Goal: Transaction & Acquisition: Purchase product/service

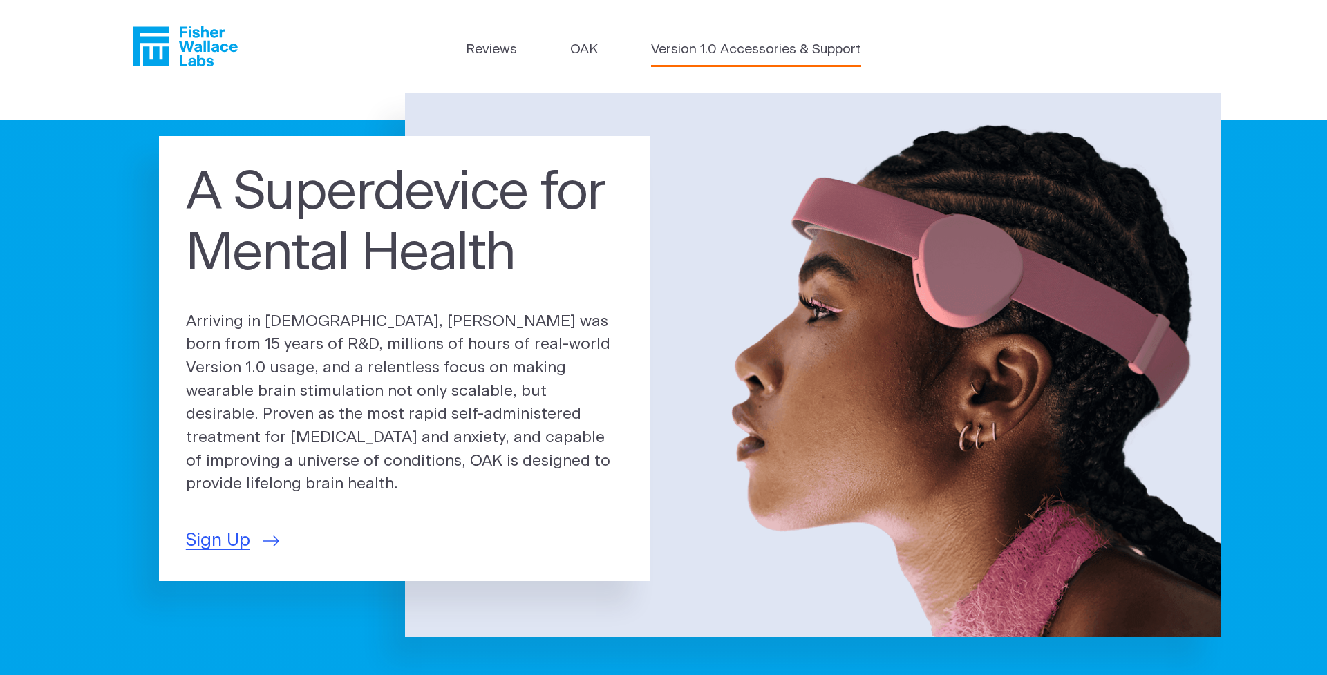
click at [762, 56] on link "Version 1.0 Accessories & Support" at bounding box center [756, 50] width 210 height 20
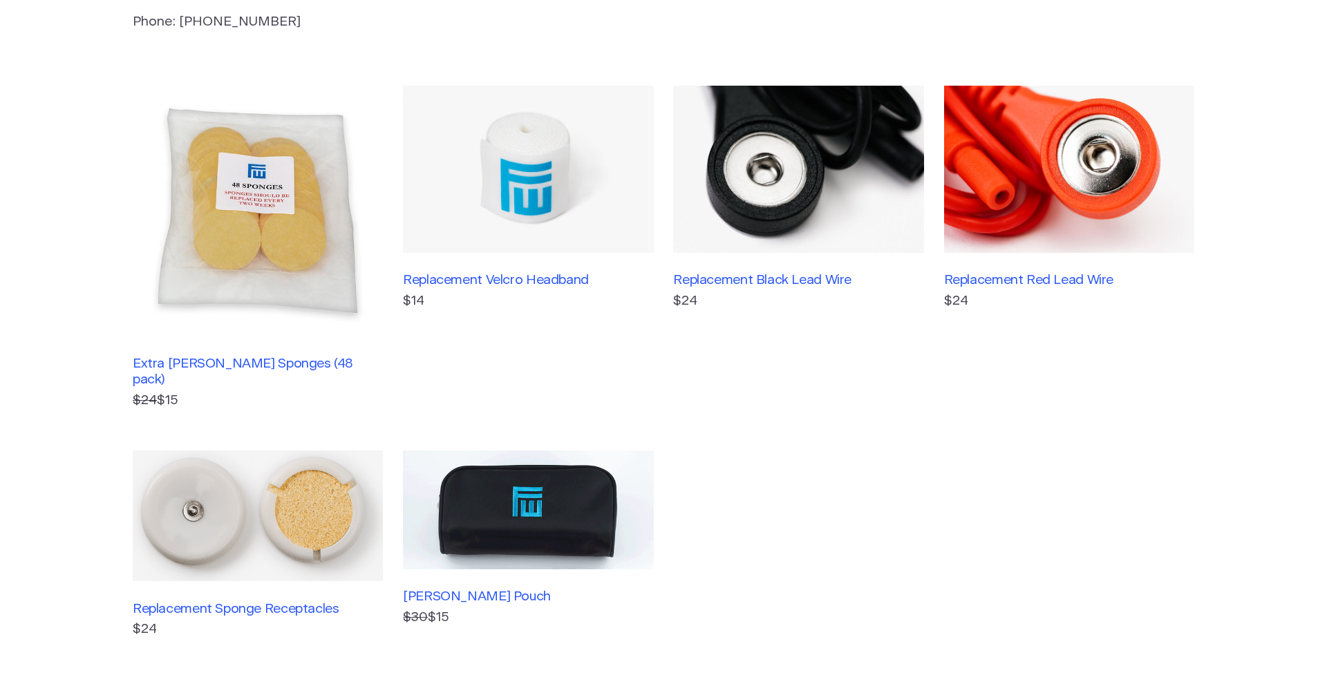
scroll to position [299, 0]
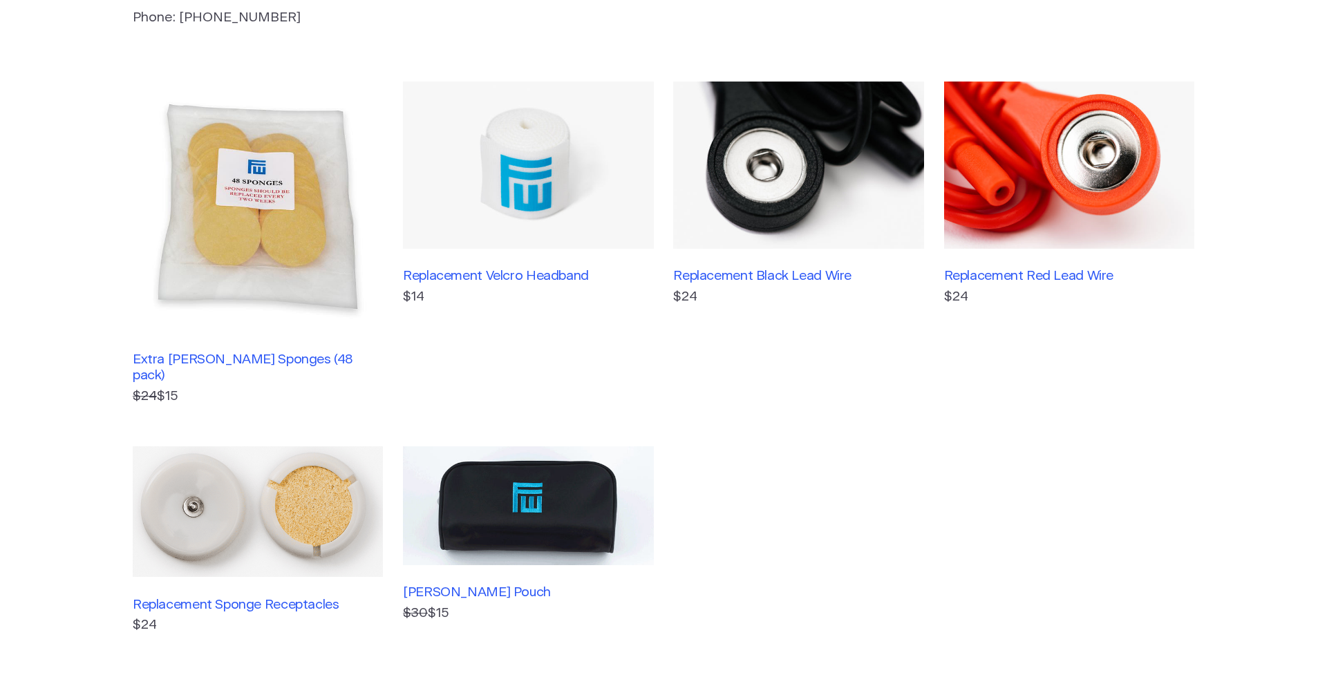
click at [309, 491] on img at bounding box center [258, 511] width 250 height 131
click at [773, 205] on img at bounding box center [798, 165] width 250 height 167
click at [249, 475] on img at bounding box center [258, 511] width 250 height 131
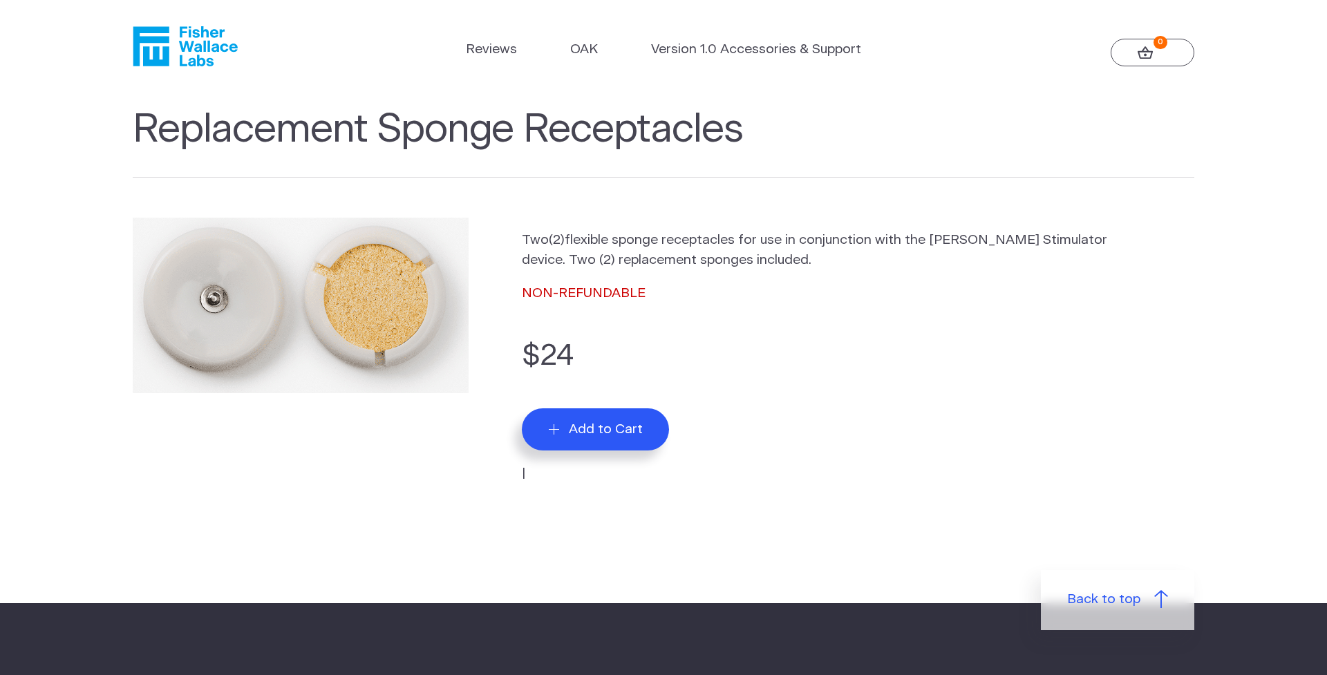
click at [617, 432] on span "Add to Cart" at bounding box center [606, 430] width 74 height 16
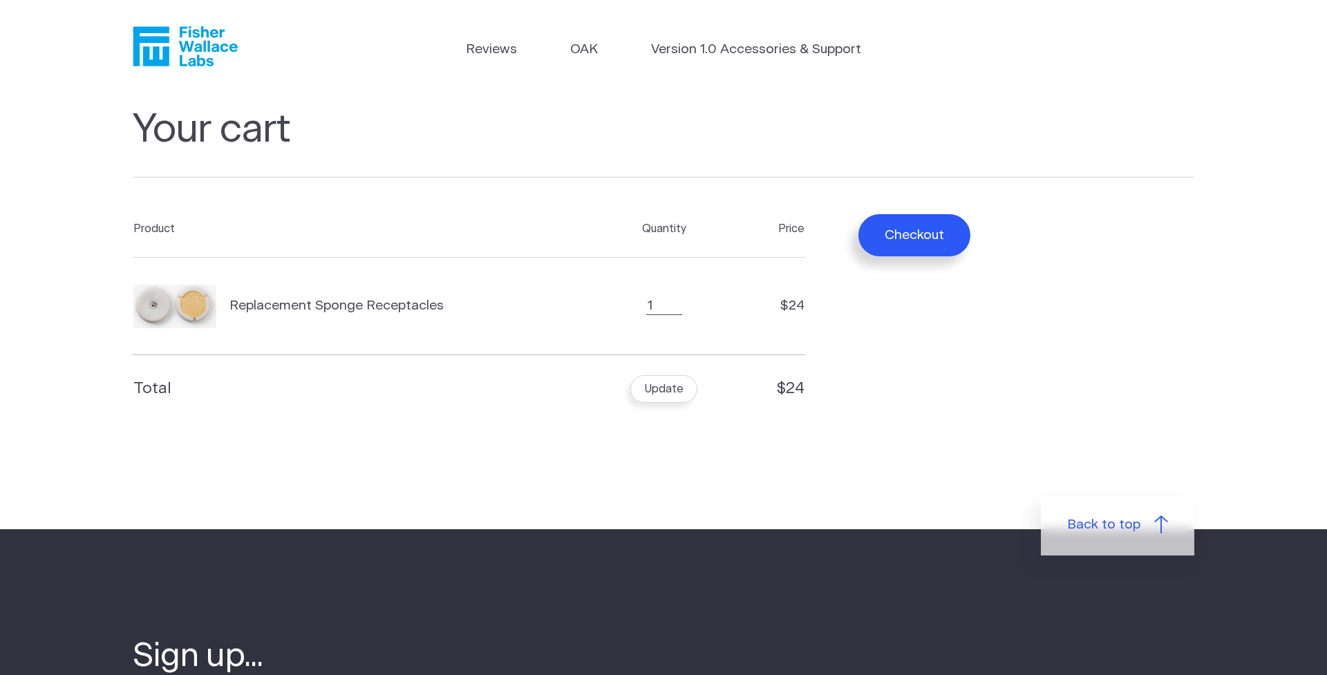
click at [930, 240] on button "Checkout" at bounding box center [914, 235] width 113 height 42
